Goal: Information Seeking & Learning: Learn about a topic

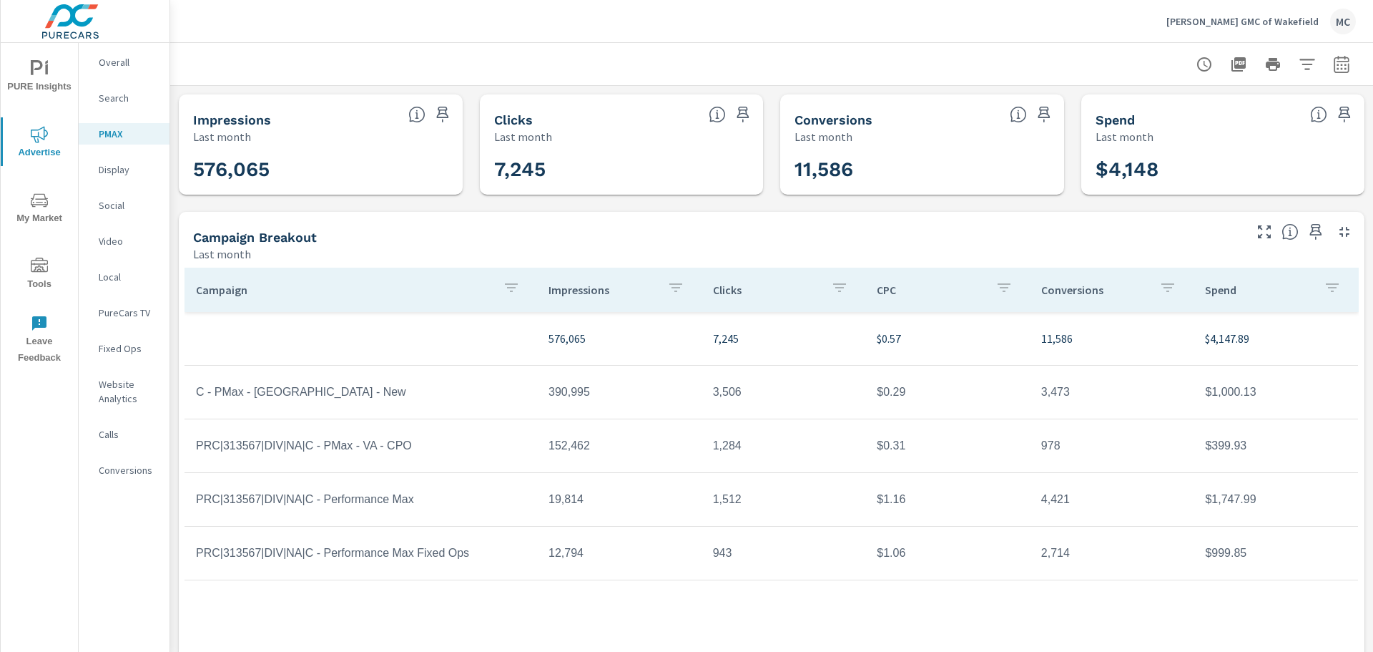
click at [54, 26] on img at bounding box center [70, 21] width 139 height 57
click at [36, 74] on icon "nav menu" at bounding box center [39, 68] width 17 height 17
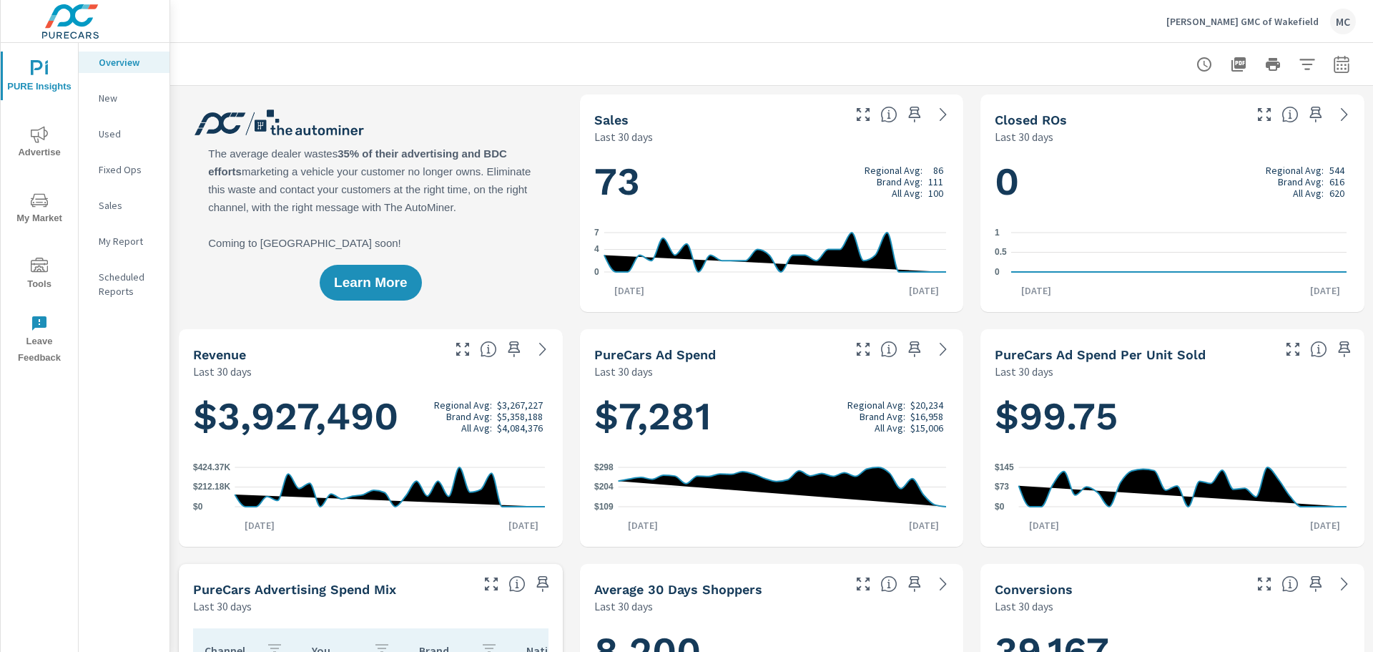
click at [38, 139] on icon "nav menu" at bounding box center [39, 134] width 17 height 16
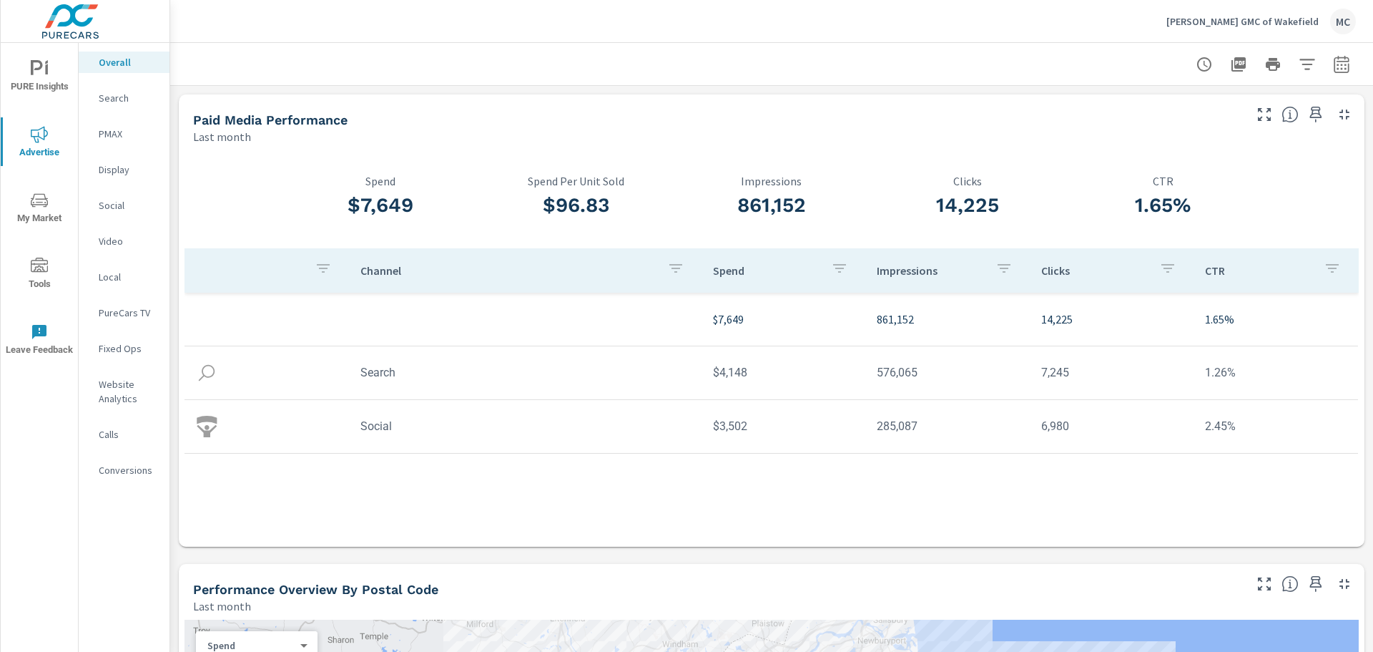
click at [118, 98] on p "Search" at bounding box center [128, 98] width 59 height 14
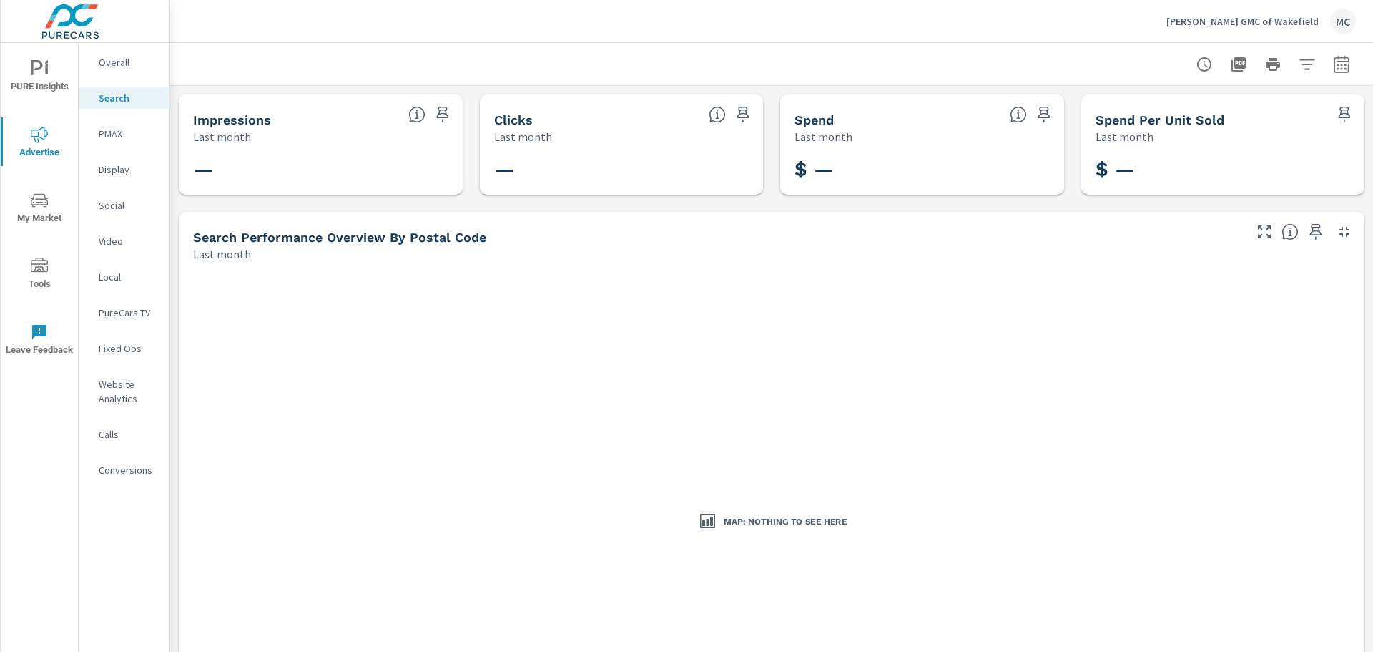
click at [114, 206] on p "Social" at bounding box center [128, 205] width 59 height 14
